Goal: Information Seeking & Learning: Find specific fact

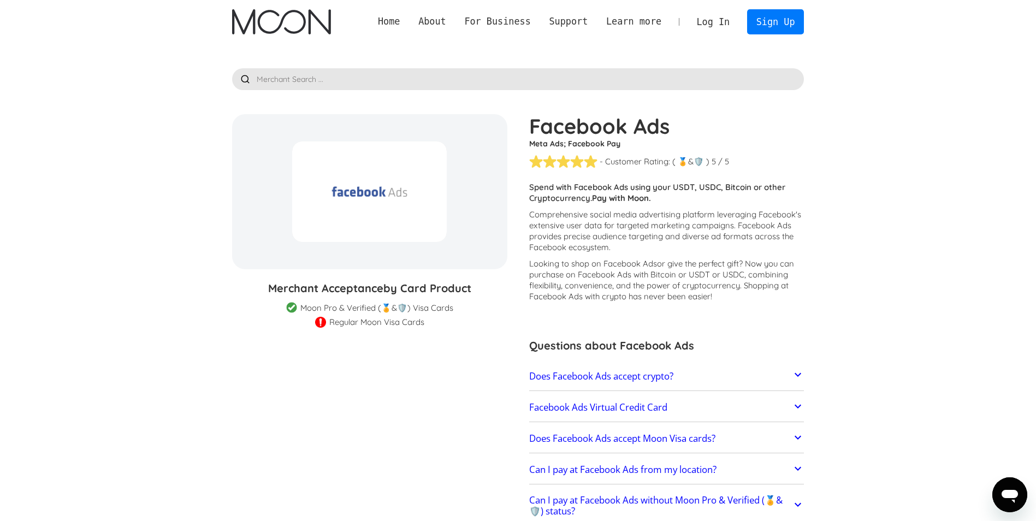
scroll to position [55, 0]
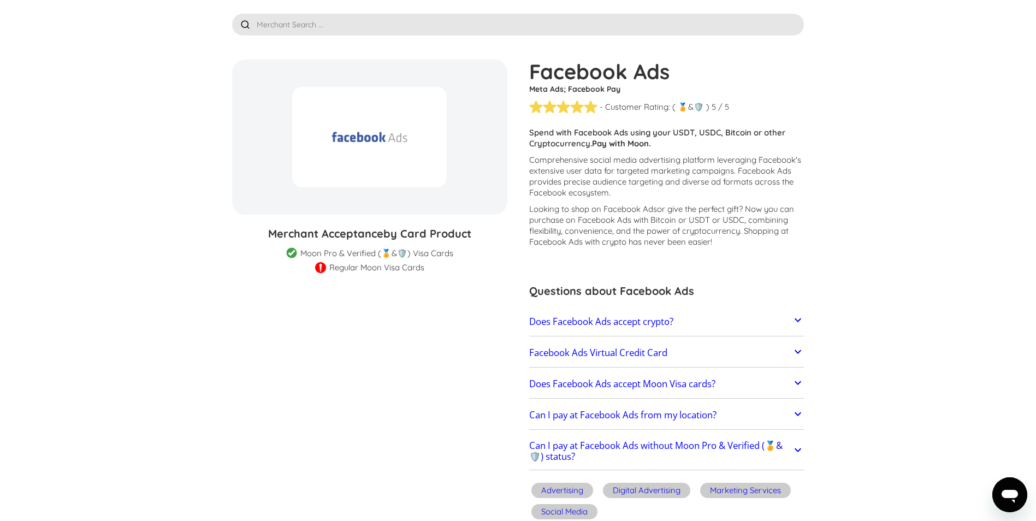
click at [770, 306] on div "Questions about Facebook Ads Does Facebook Ads accept crypto? Facebook Ads does…" at bounding box center [666, 371] width 275 height 198
click at [776, 315] on link "Does Facebook Ads accept crypto?" at bounding box center [666, 321] width 275 height 23
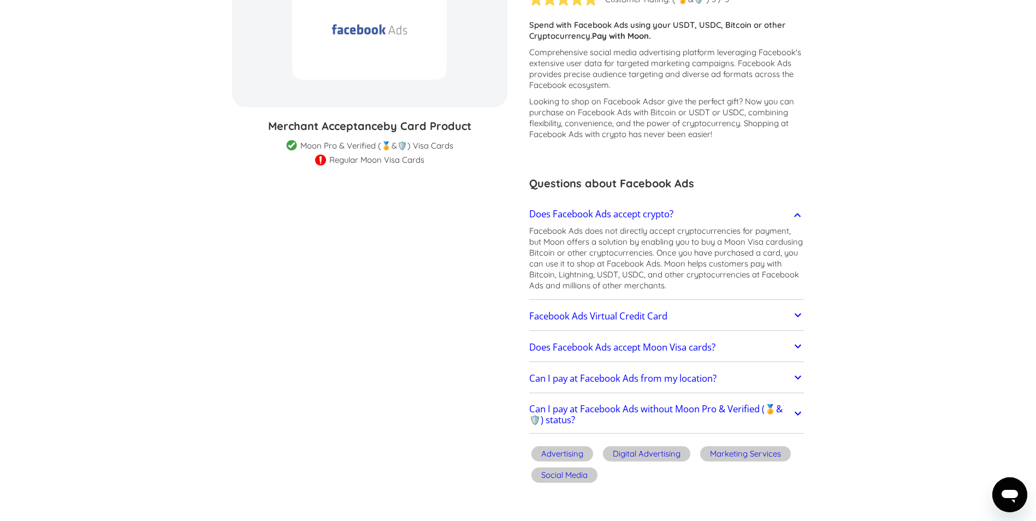
scroll to position [164, 0]
click at [792, 317] on icon at bounding box center [798, 313] width 13 height 13
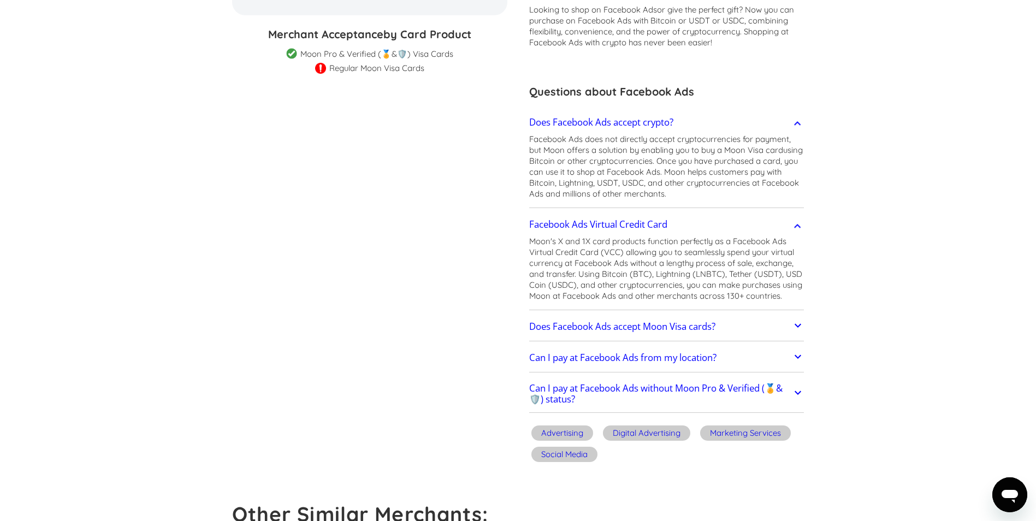
scroll to position [273, 0]
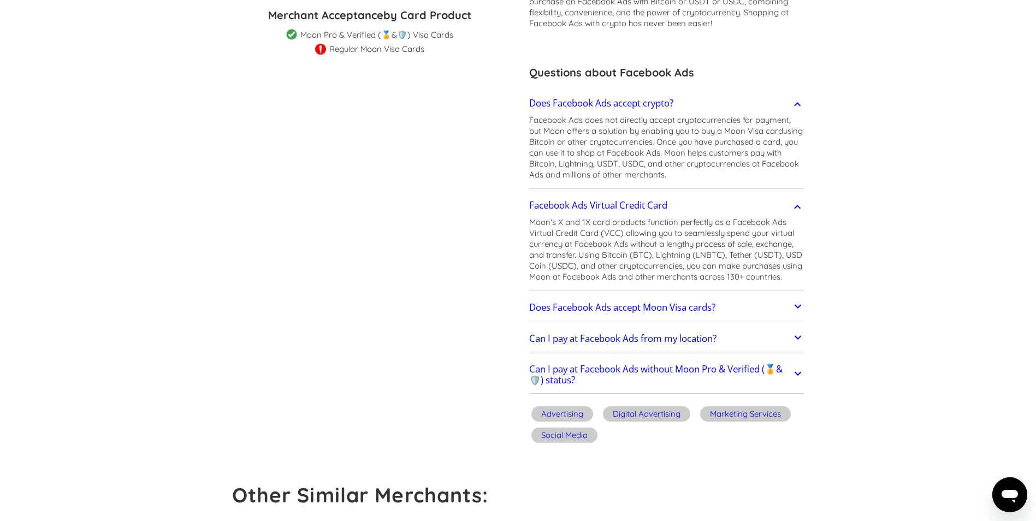
click at [775, 314] on link "Does Facebook Ads accept Moon Visa cards?" at bounding box center [666, 307] width 275 height 23
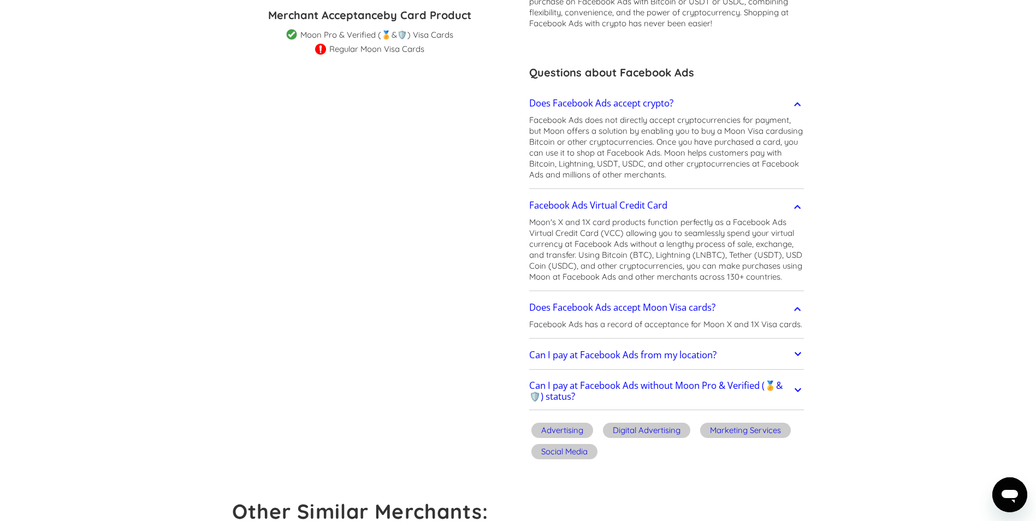
click at [790, 352] on link "Can I pay at Facebook Ads from my location?" at bounding box center [666, 355] width 275 height 23
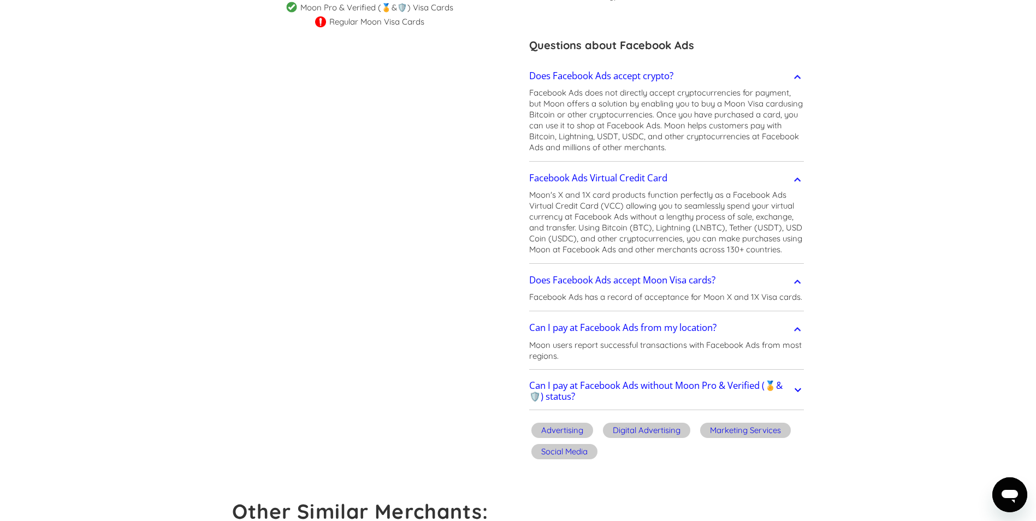
scroll to position [328, 0]
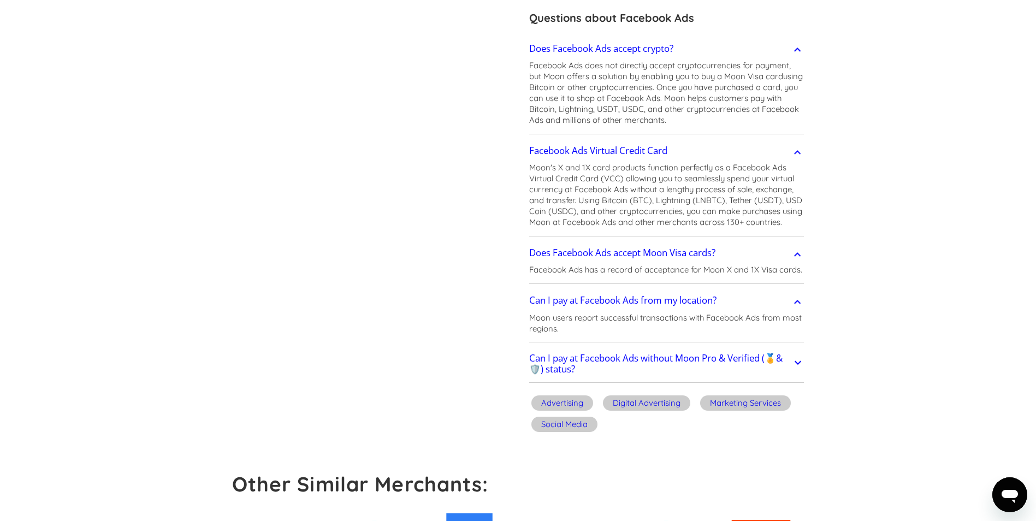
click at [792, 361] on icon at bounding box center [798, 362] width 13 height 13
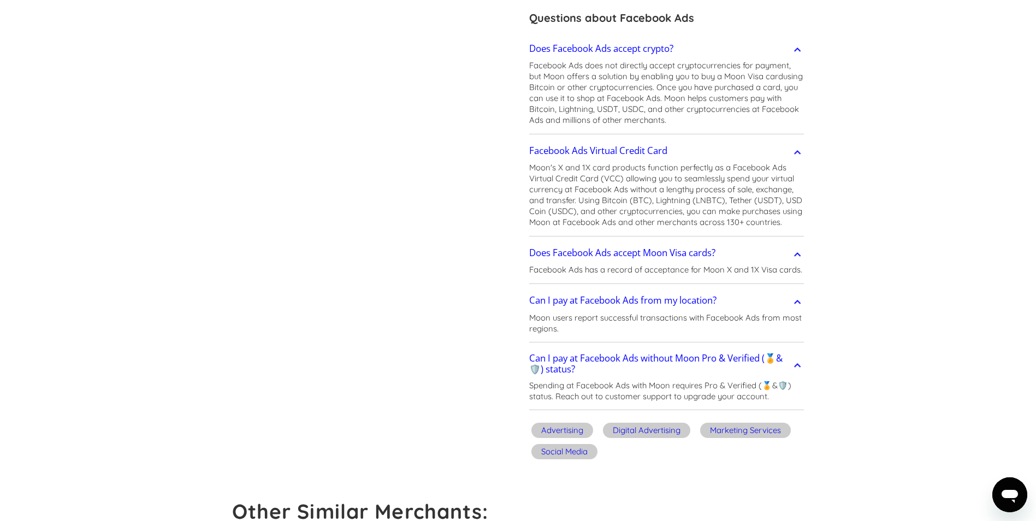
scroll to position [382, 0]
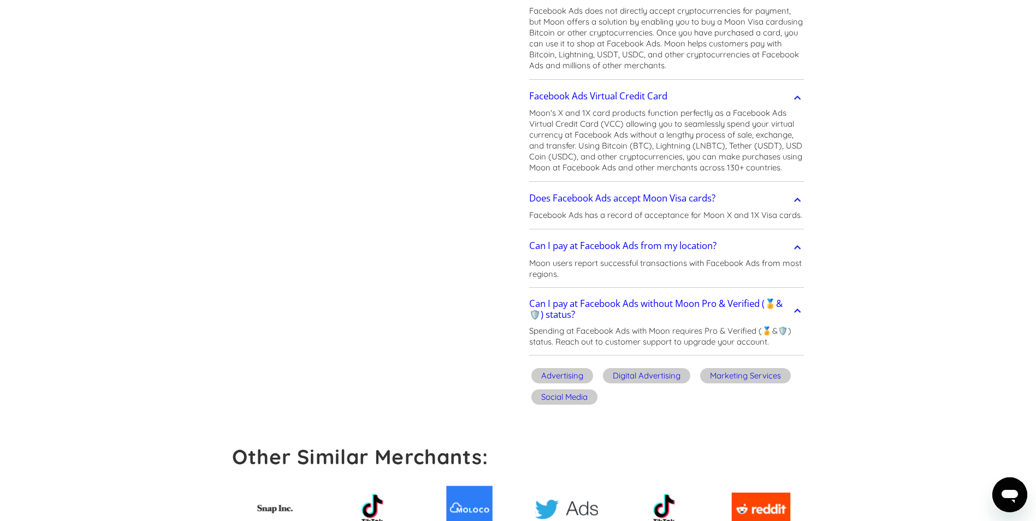
click at [727, 333] on p "Spending at Facebook Ads with Moon requires Pro & Verified (🏅&🛡️) status. Reach…" at bounding box center [666, 337] width 275 height 22
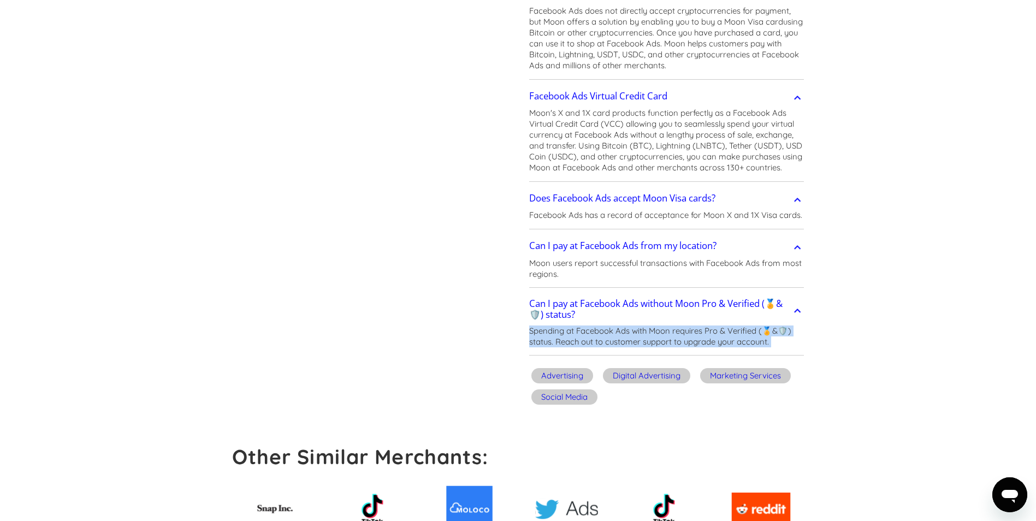
click at [727, 333] on p "Spending at Facebook Ads with Moon requires Pro & Verified (🏅&🛡️) status. Reach…" at bounding box center [666, 337] width 275 height 22
click at [728, 333] on p "Spending at Facebook Ads with Moon requires Pro & Verified (🏅&🛡️) status. Reach…" at bounding box center [666, 337] width 275 height 22
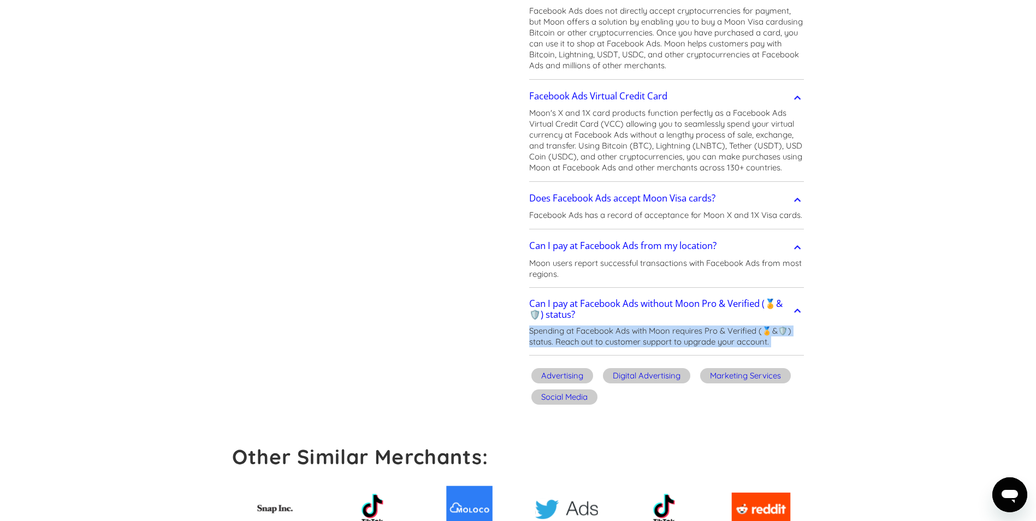
click at [728, 333] on p "Spending at Facebook Ads with Moon requires Pro & Verified (🏅&🛡️) status. Reach…" at bounding box center [666, 337] width 275 height 22
drag, startPoint x: 778, startPoint y: 341, endPoint x: 520, endPoint y: 305, distance: 261.0
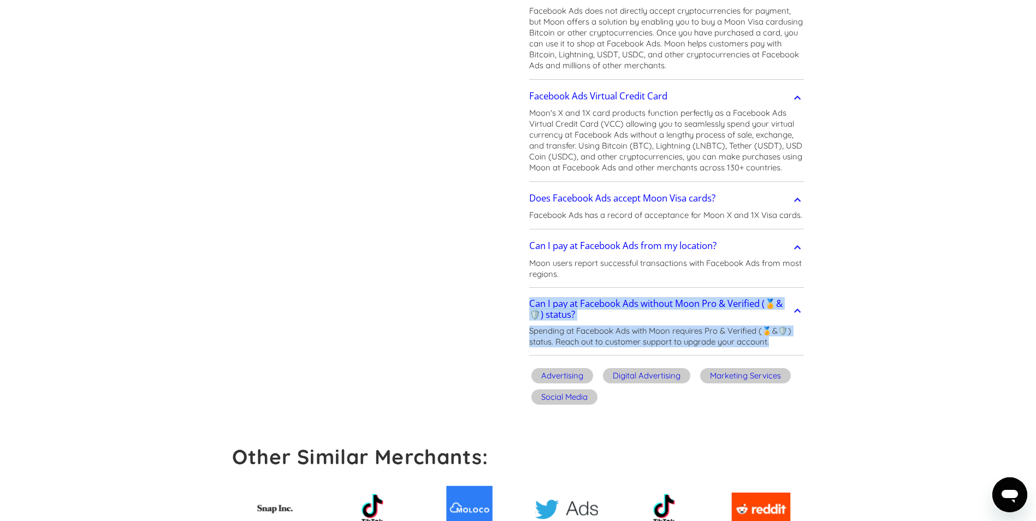
click at [520, 305] on div "Facebook Ads Meta Ads; Facebook Pay - Customer Rating: ( 🏅 🛡️ 🏅&🛡️ ) 1 5 1.5 2 …" at bounding box center [661, 70] width 286 height 677
copy div "Can I pay at Facebook Ads without Moon Pro & Verified (🏅&🛡️) status? Spending a…"
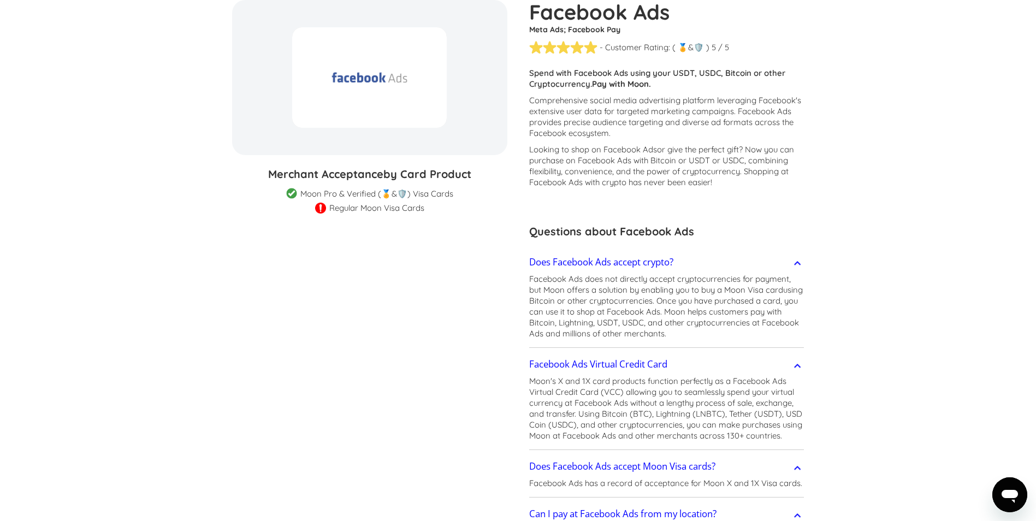
scroll to position [0, 0]
